Goal: Transaction & Acquisition: Book appointment/travel/reservation

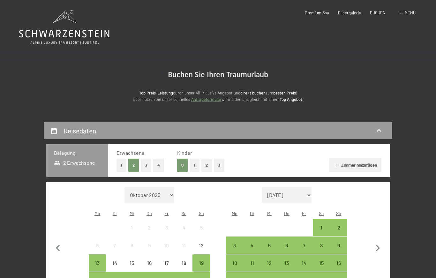
click at [190, 166] on button "1" at bounding box center [195, 165] width 10 height 13
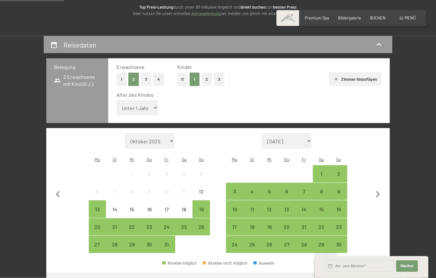
scroll to position [89, 0]
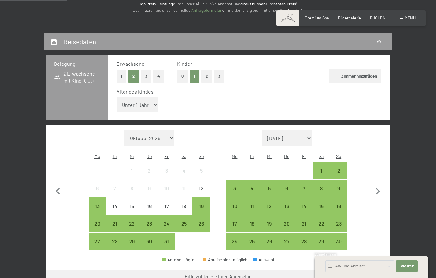
click at [146, 101] on select "Unter 1 Jahr 1 Jahr 2 Jahre 3 Jahre 4 Jahre 5 Jahre 6 Jahre 7 Jahre 8 Jahre 9 J…" at bounding box center [136, 104] width 41 height 15
select select "1"
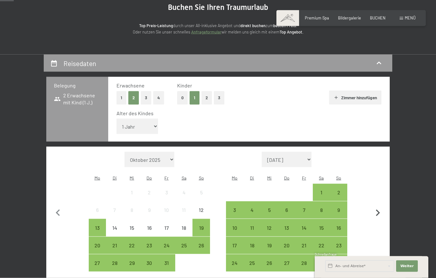
click at [384, 208] on icon "button" at bounding box center [377, 212] width 13 height 13
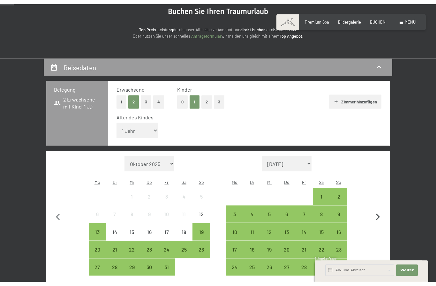
scroll to position [68, 0]
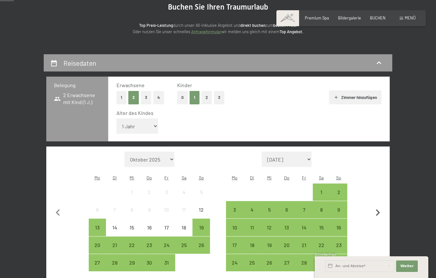
select select "2025-11-01"
select select "2025-12-01"
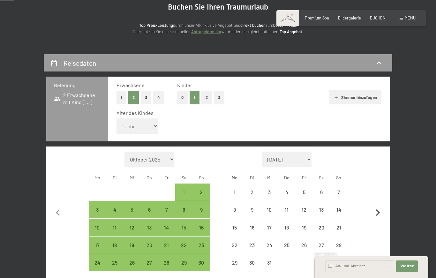
click at [382, 206] on icon "button" at bounding box center [377, 212] width 13 height 13
select select "2025-12-01"
select select "2026-01-01"
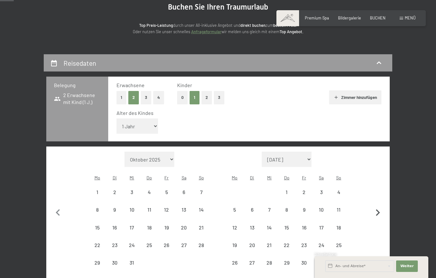
click at [379, 209] on icon "button" at bounding box center [378, 212] width 4 height 7
select select "2026-01-01"
select select "2026-02-01"
select select "2026-01-01"
select select "2026-02-01"
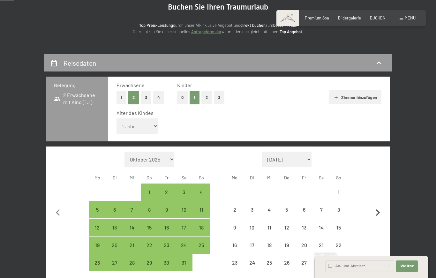
click at [377, 209] on icon "button" at bounding box center [378, 212] width 4 height 7
select select "2026-02-01"
select select "2026-03-01"
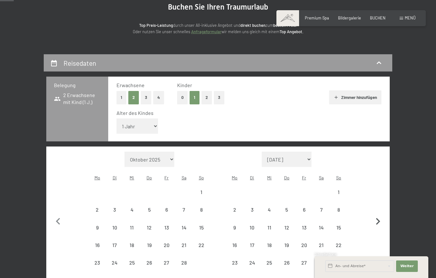
select select "2026-02-01"
select select "2026-03-01"
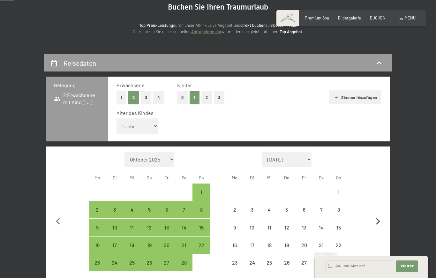
select select "2026-02-01"
select select "2026-03-01"
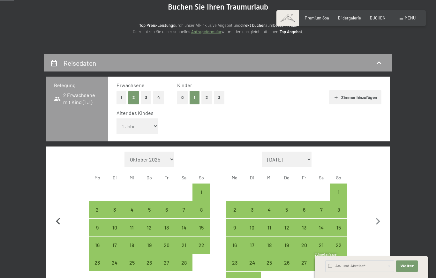
click at [59, 215] on icon "button" at bounding box center [57, 221] width 13 height 13
select select "2026-01-01"
select select "2026-02-01"
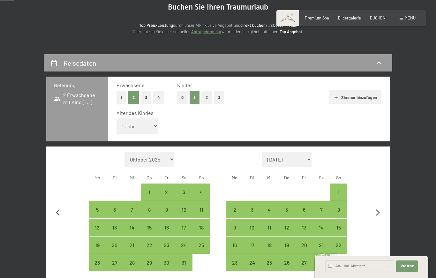
click at [59, 214] on button "button" at bounding box center [57, 212] width 13 height 120
select select "2025-12-01"
select select "2026-01-01"
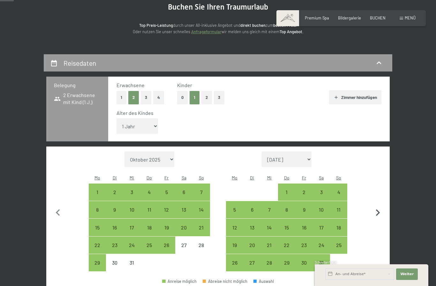
click at [380, 206] on icon "button" at bounding box center [377, 212] width 13 height 13
select select "2026-01-01"
select select "2026-02-01"
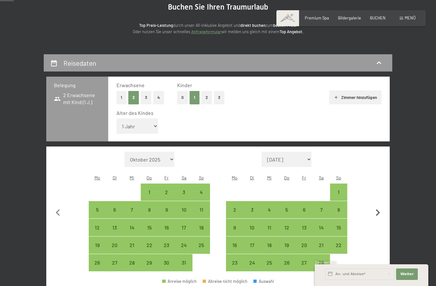
click at [380, 206] on icon "button" at bounding box center [377, 212] width 13 height 13
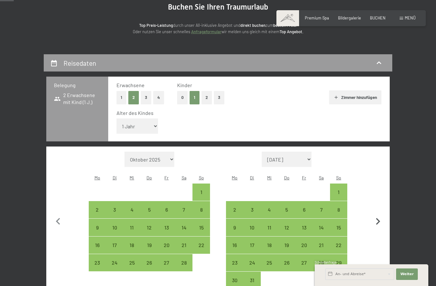
click at [381, 215] on icon "button" at bounding box center [377, 221] width 13 height 13
select select "2026-04-01"
select select "2026-05-01"
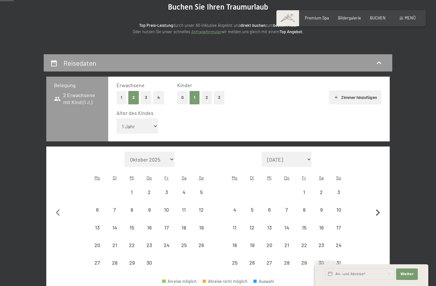
click at [380, 206] on icon "button" at bounding box center [377, 212] width 13 height 13
select select "2026-05-01"
select select "2026-06-01"
click at [380, 206] on icon "button" at bounding box center [377, 212] width 13 height 13
select select "2026-06-01"
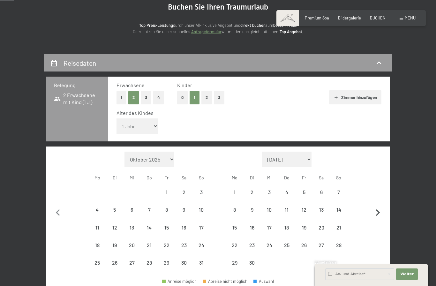
select select "2026-07-01"
select select "2026-06-01"
select select "2026-07-01"
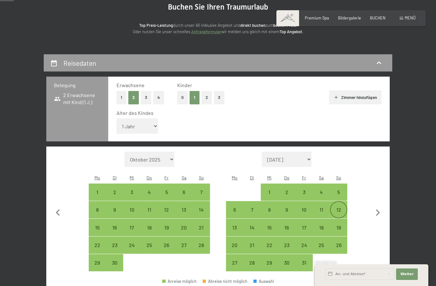
click at [336, 207] on div "12" at bounding box center [339, 215] width 16 height 16
select select "2026-06-01"
select select "2026-07-01"
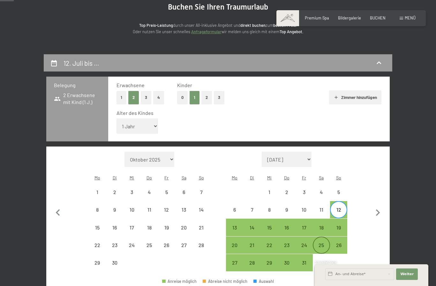
click at [318, 243] on div "25" at bounding box center [321, 251] width 16 height 16
select select "2026-06-01"
select select "2026-07-01"
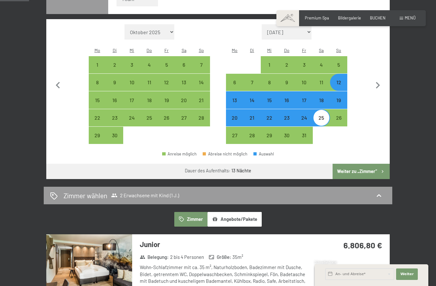
scroll to position [212, 0]
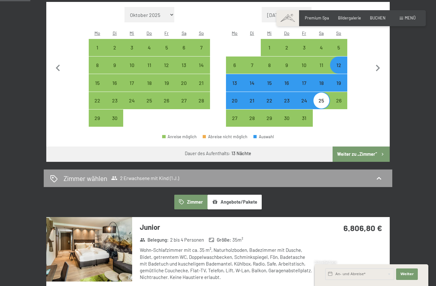
click at [363, 146] on button "Weiter zu „Zimmer“" at bounding box center [360, 153] width 57 height 15
select select "2026-06-01"
select select "2026-07-01"
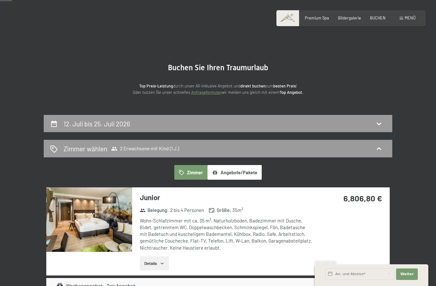
scroll to position [0, 0]
